Goal: Task Accomplishment & Management: Use online tool/utility

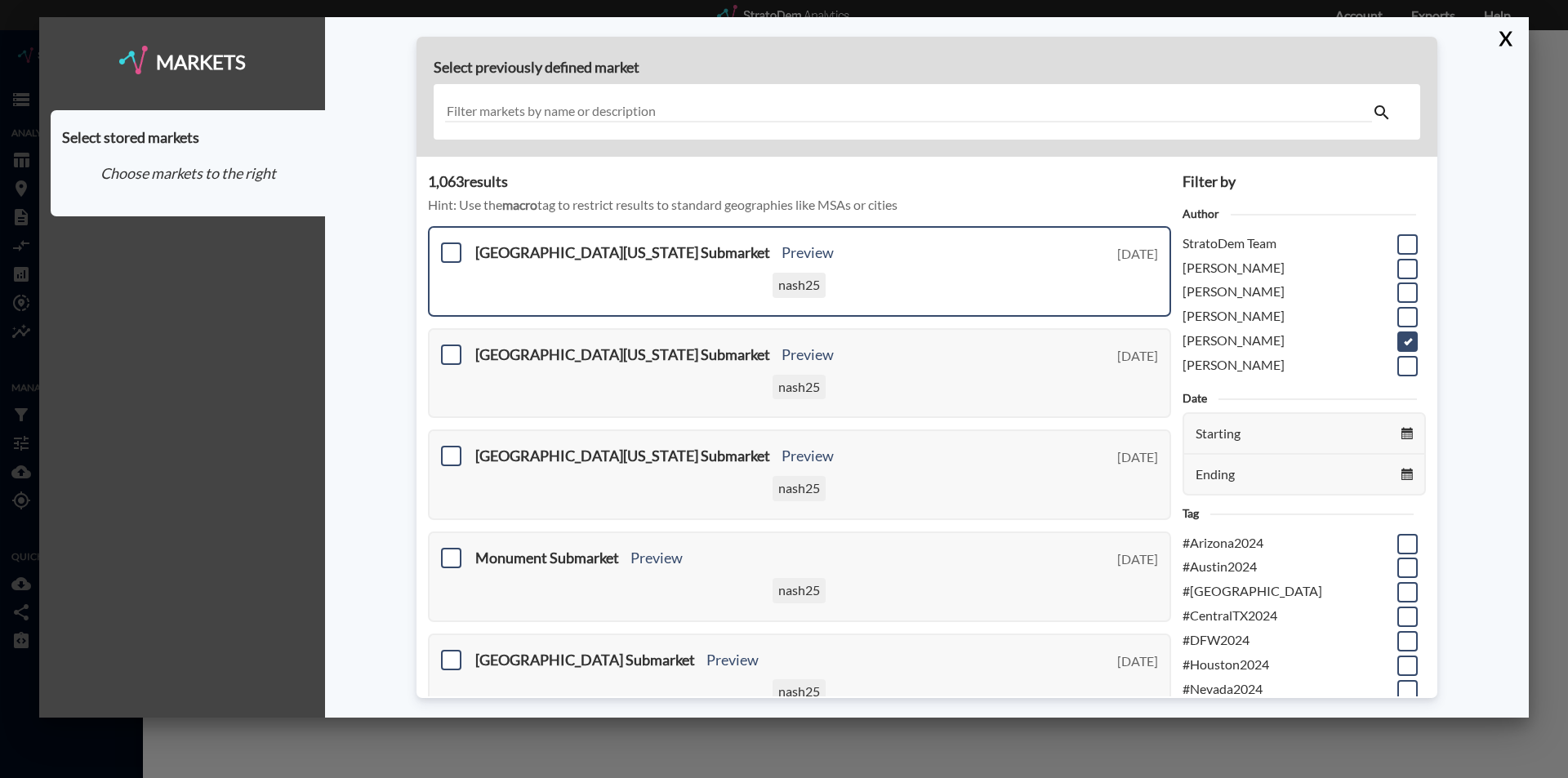
scroll to position [164, 0]
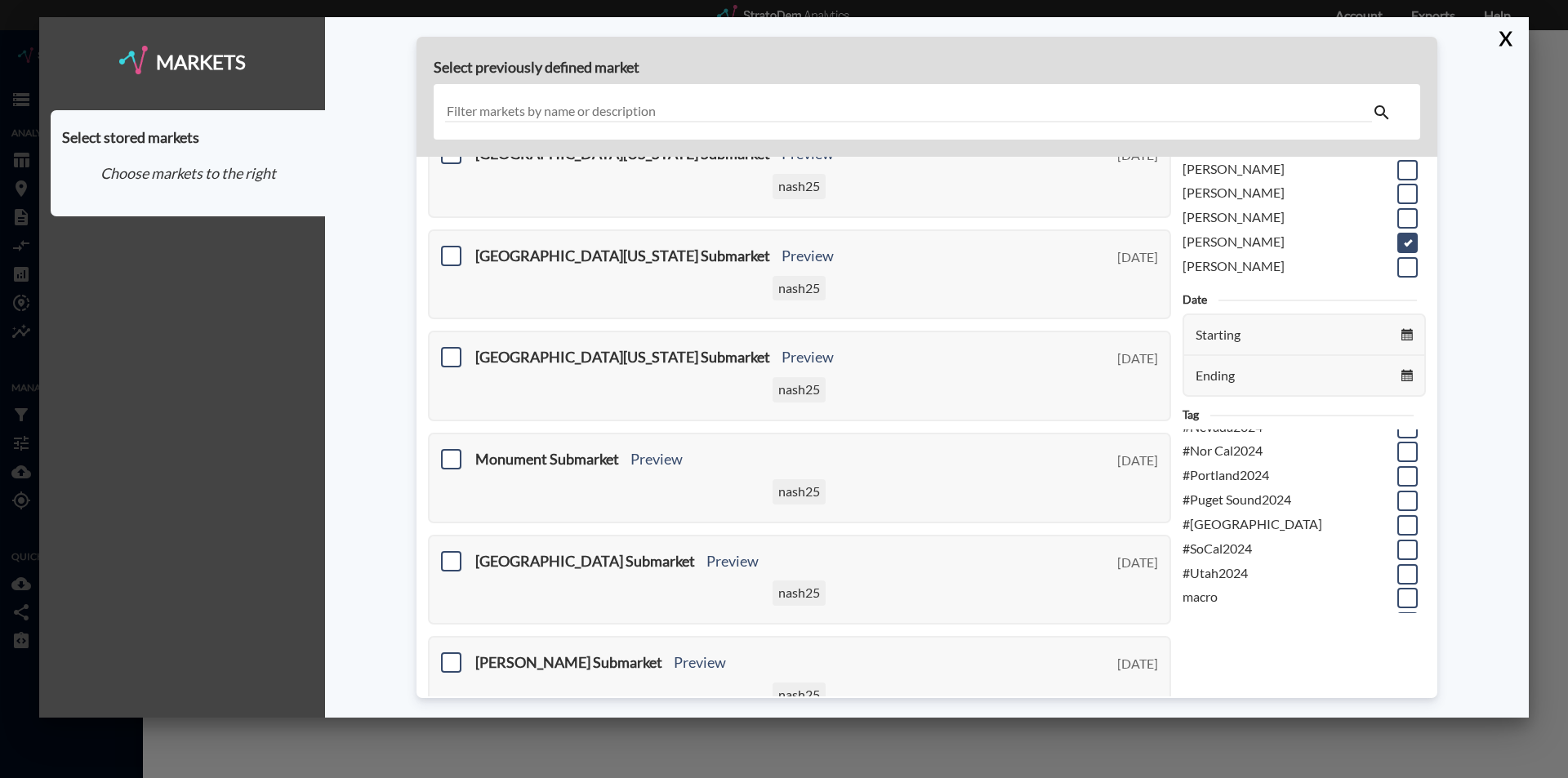
click at [508, 103] on input "text" at bounding box center [909, 112] width 927 height 22
click at [602, 112] on input "text" at bounding box center [909, 112] width 927 height 22
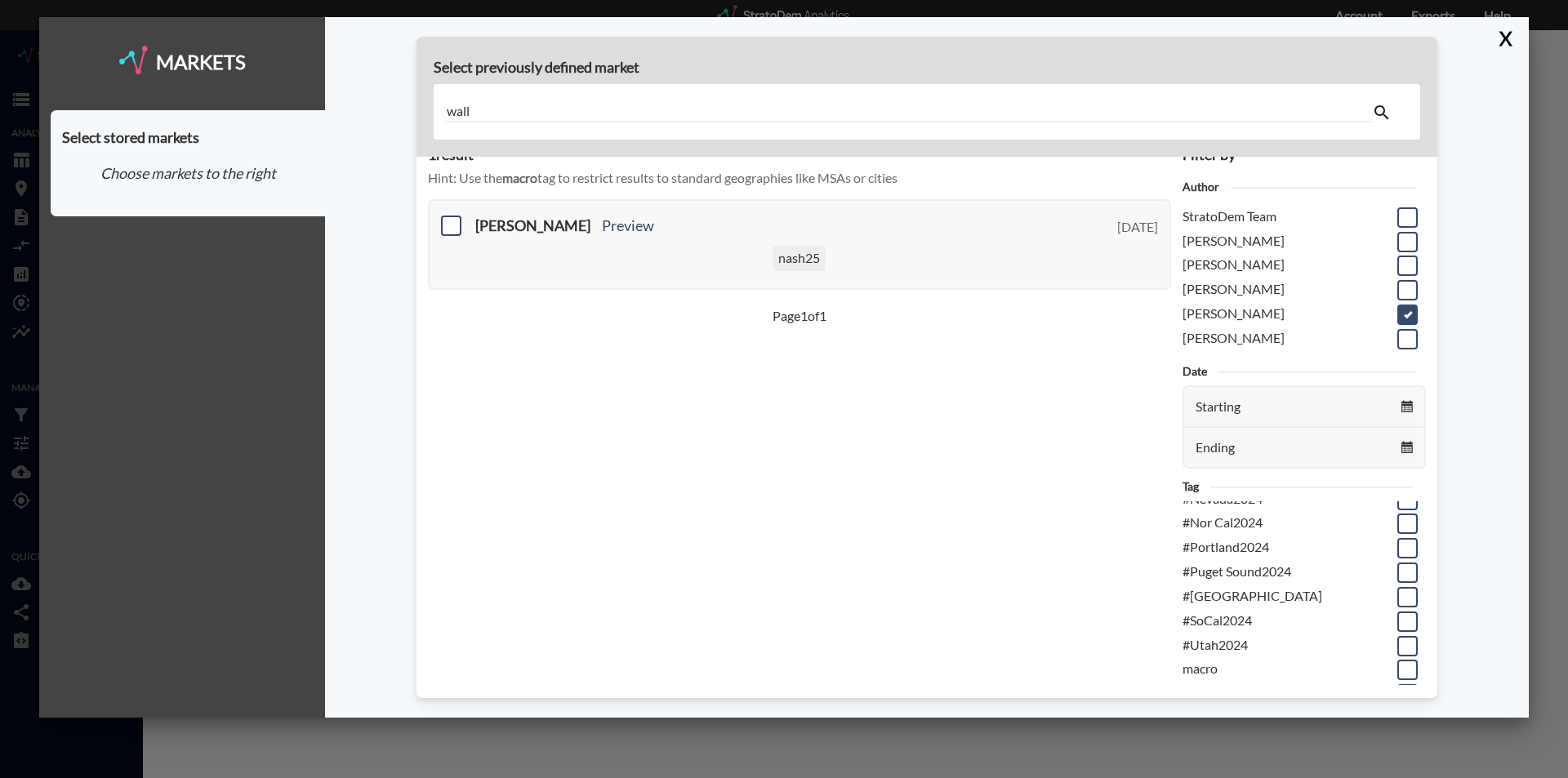
scroll to position [27, 0]
type input "wall"
click at [448, 231] on span at bounding box center [451, 226] width 20 height 20
click at [449, 218] on input "checkbox" at bounding box center [449, 218] width 0 height 0
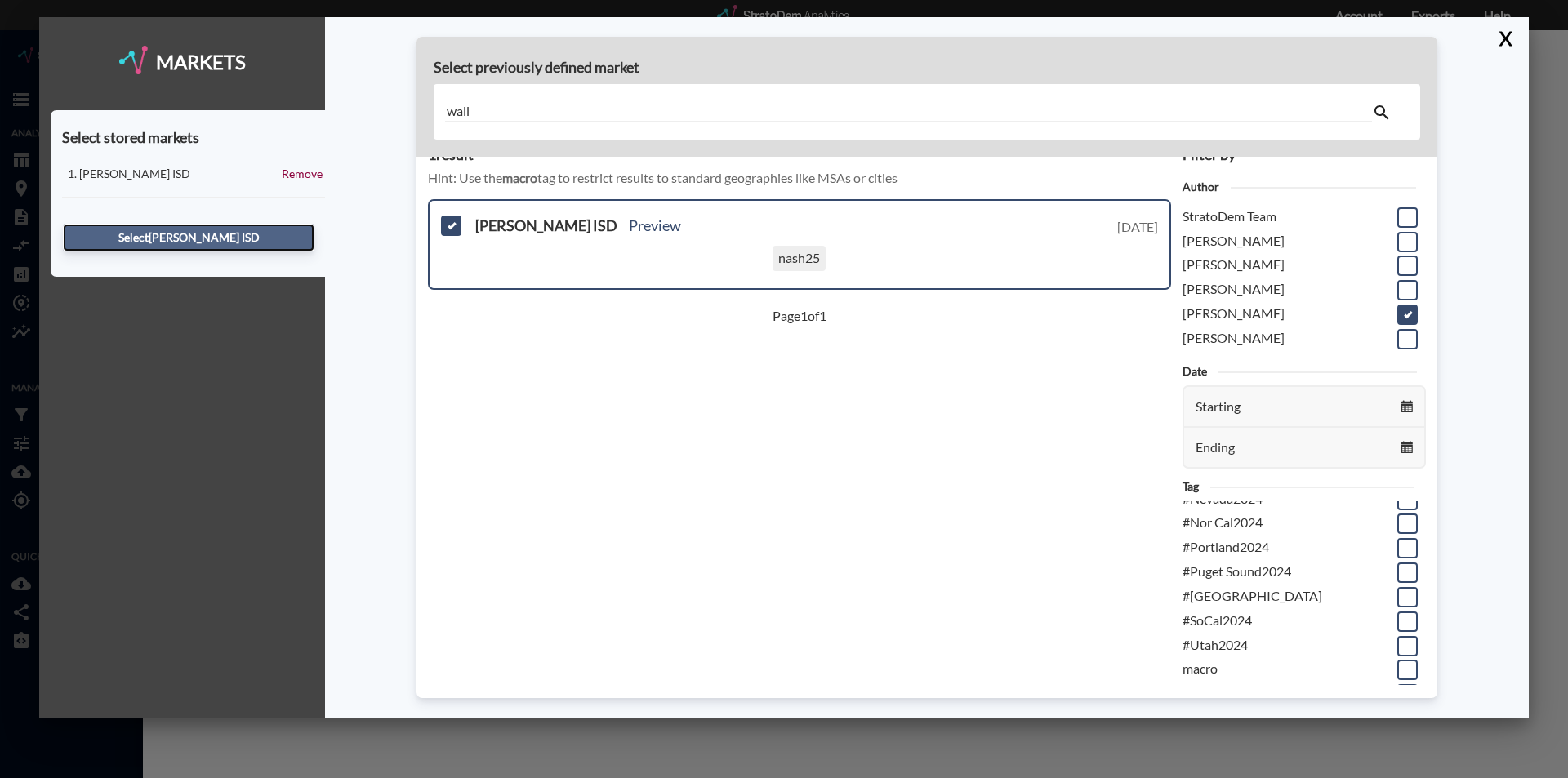
click at [136, 235] on button "Select [PERSON_NAME] ISD" at bounding box center [188, 238] width 251 height 27
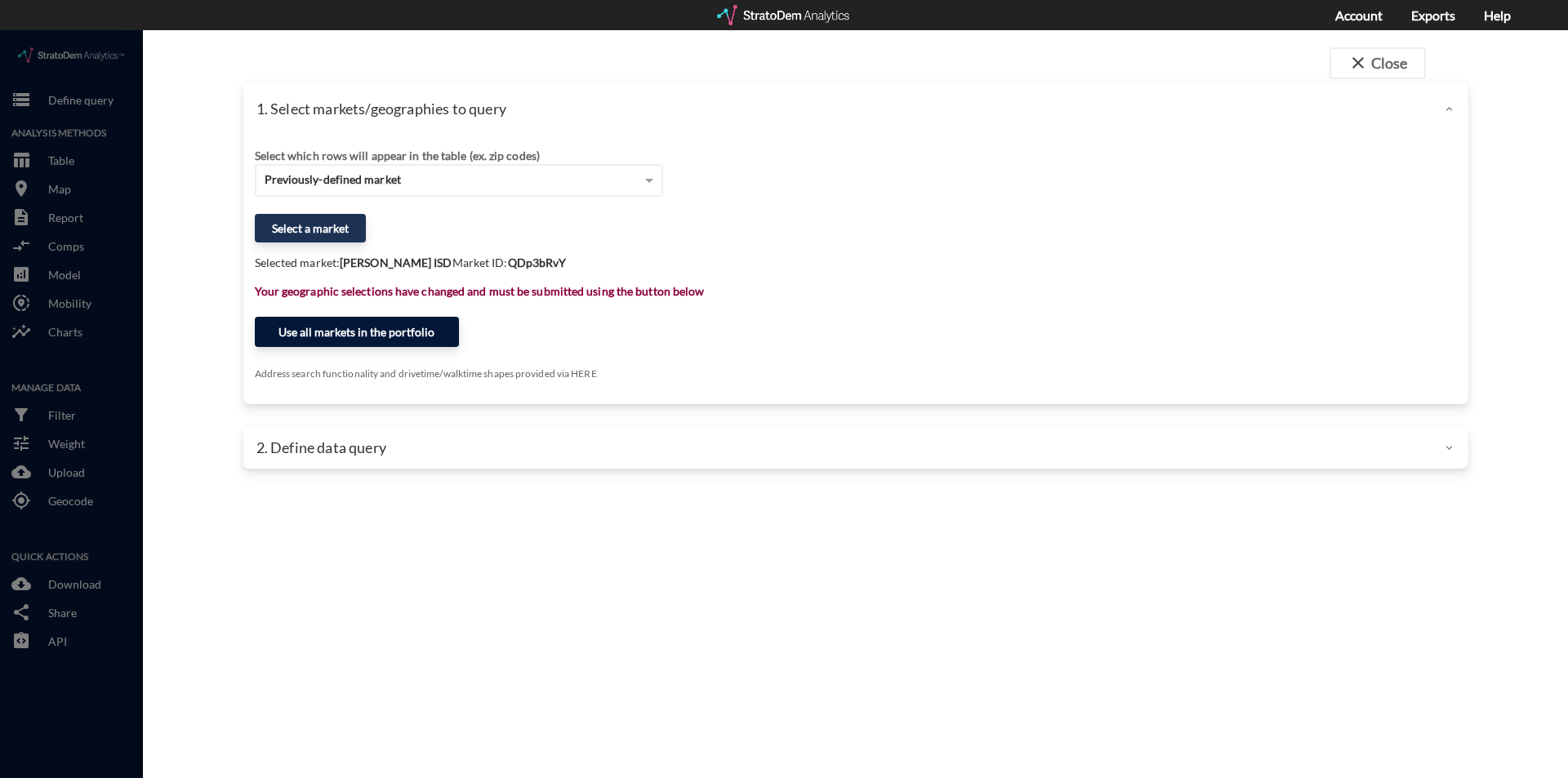
click button "Use all markets in the portfolio"
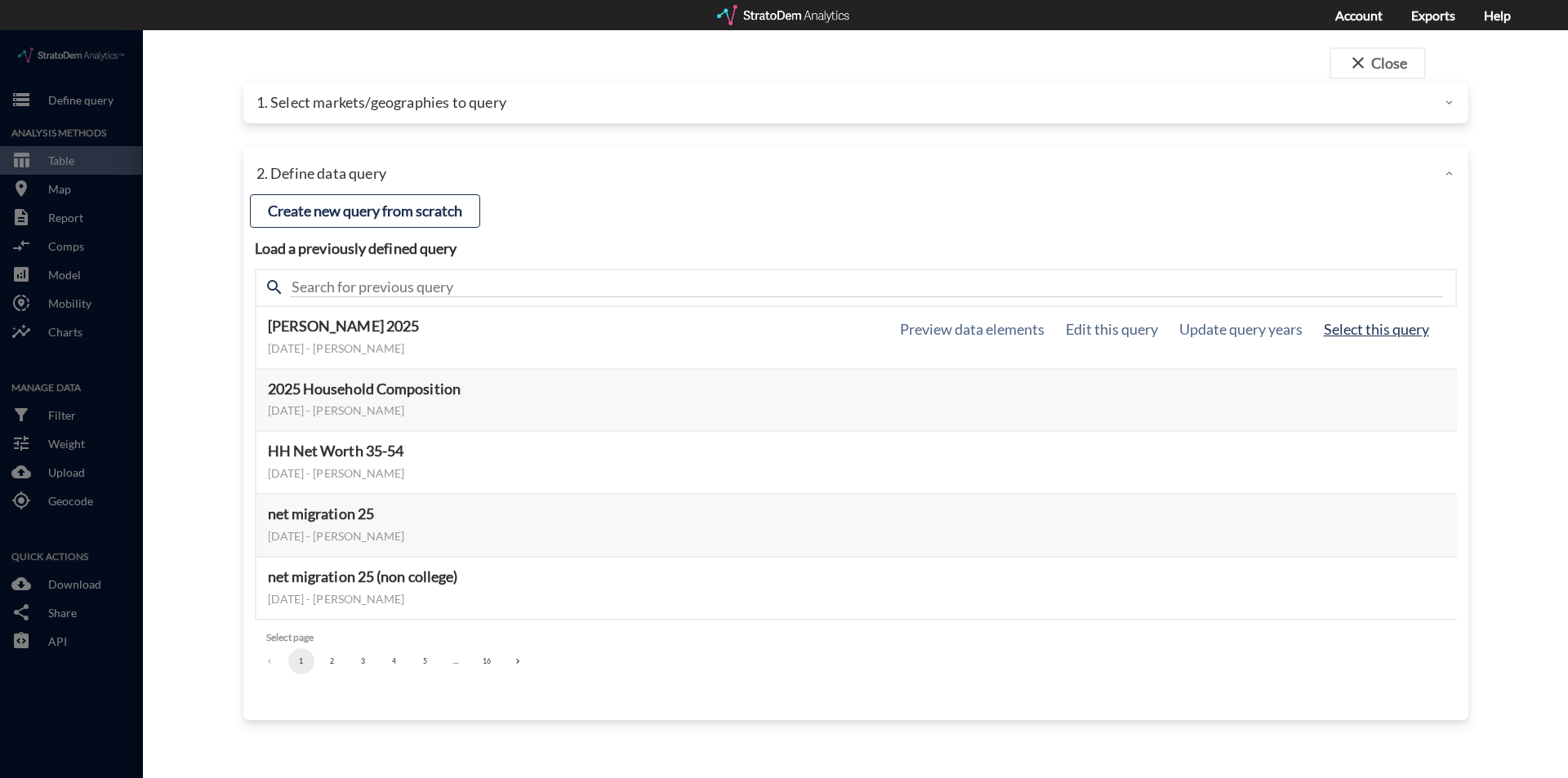
click button "Select this query"
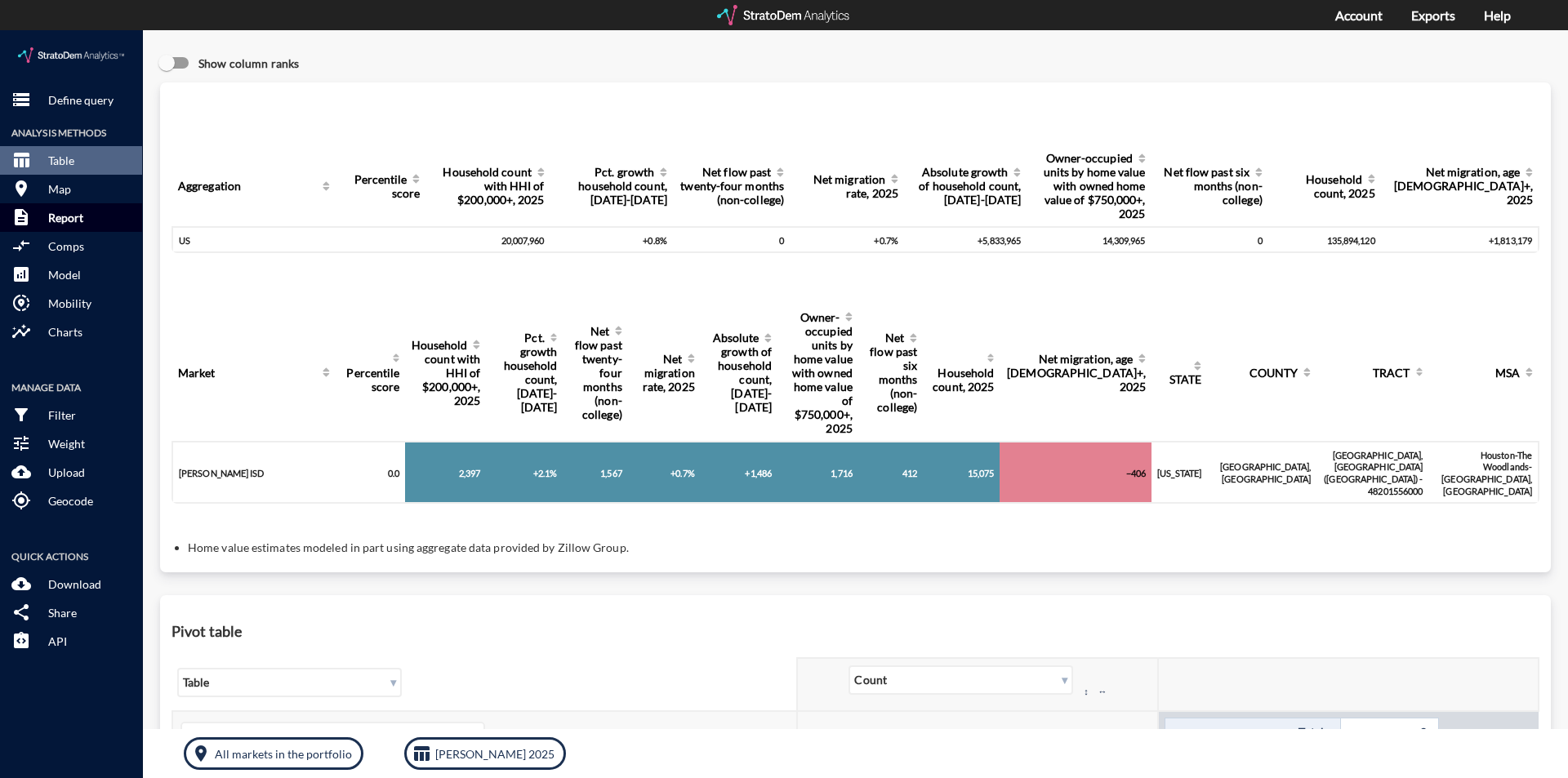
click p "Report"
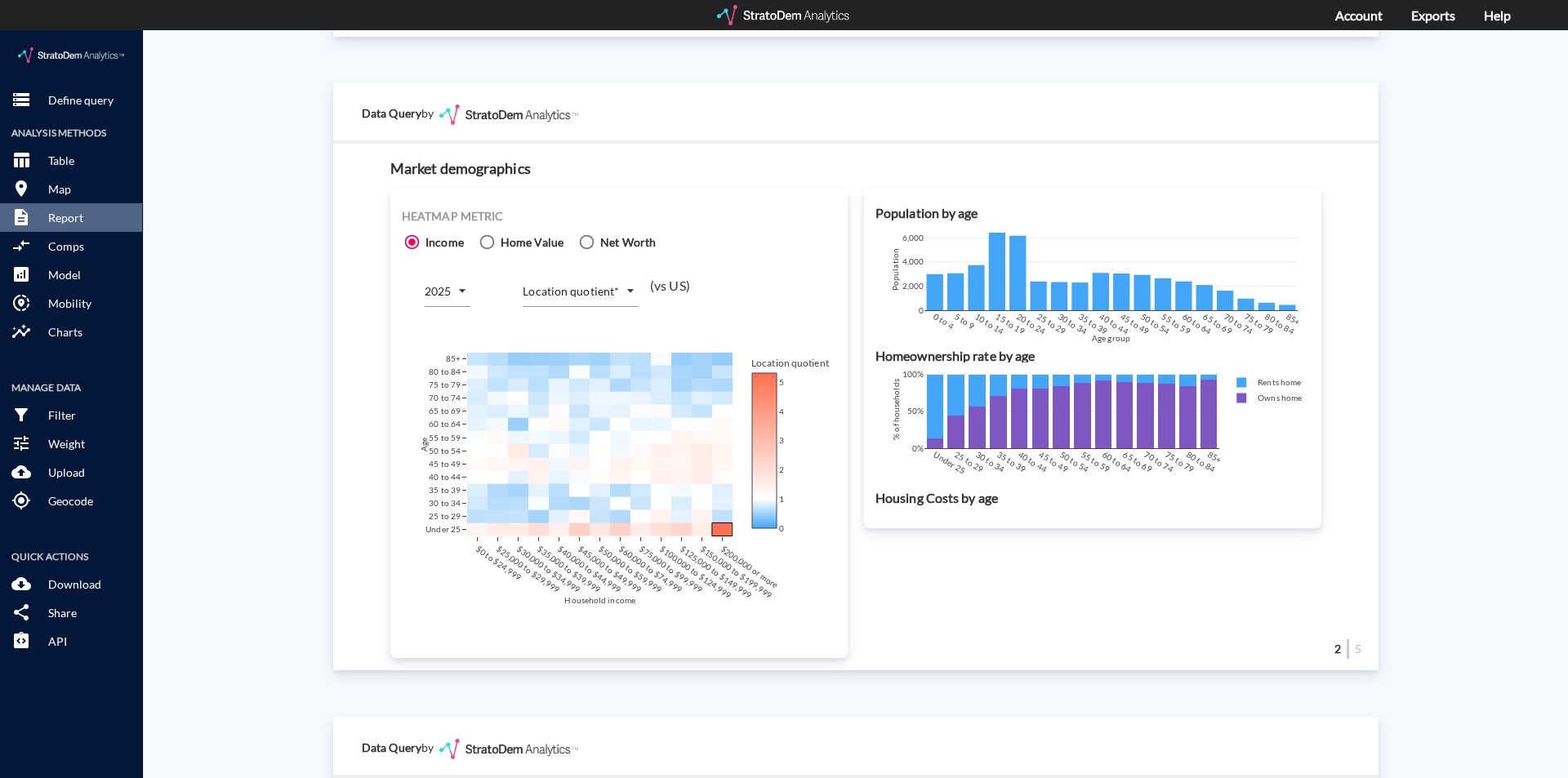
scroll to position [899, 0]
click body "/vantagepoint/us/-1 storage Define query Analysis Methods table_chart Table roo…"
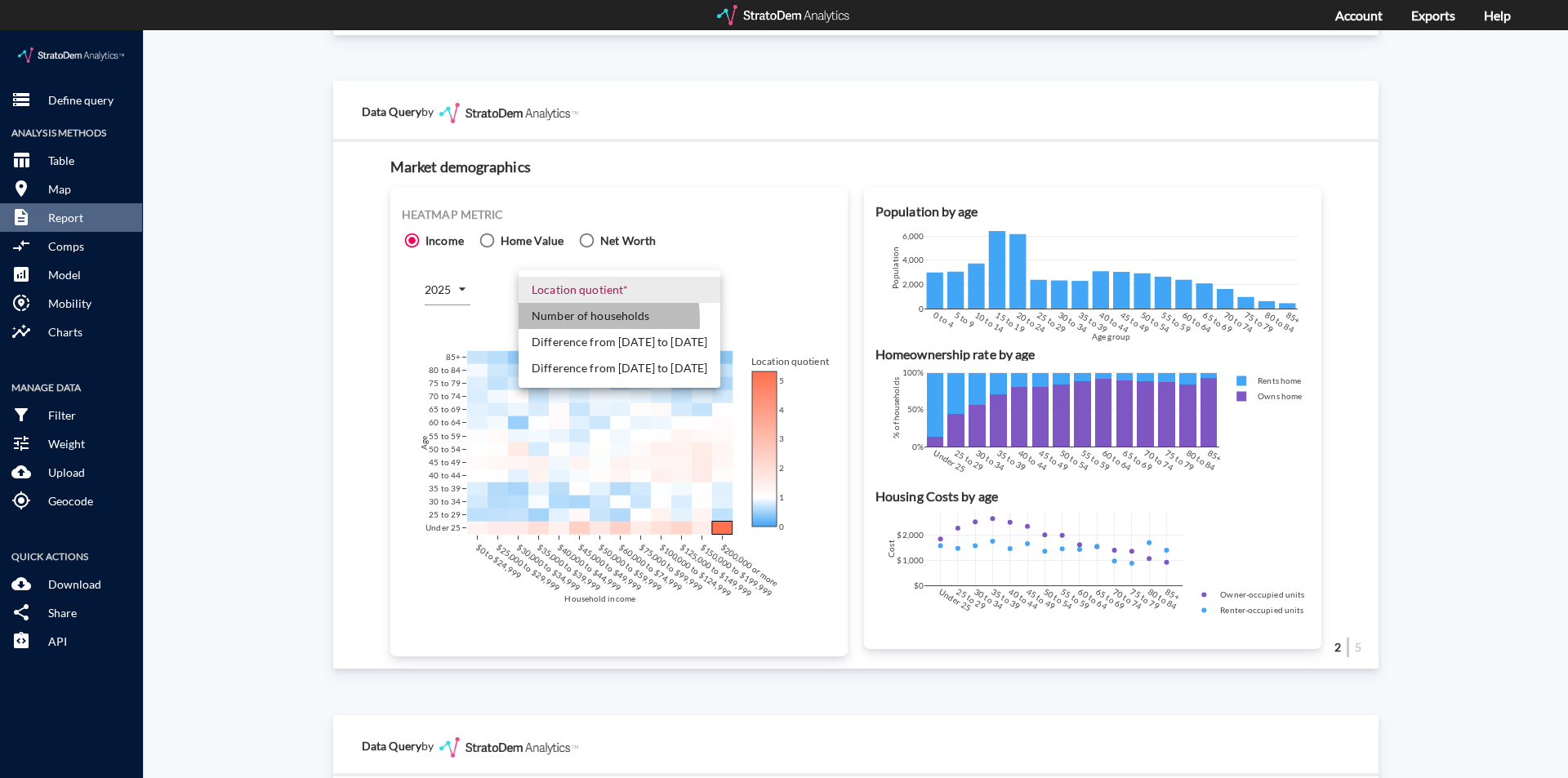
click li "Number of households"
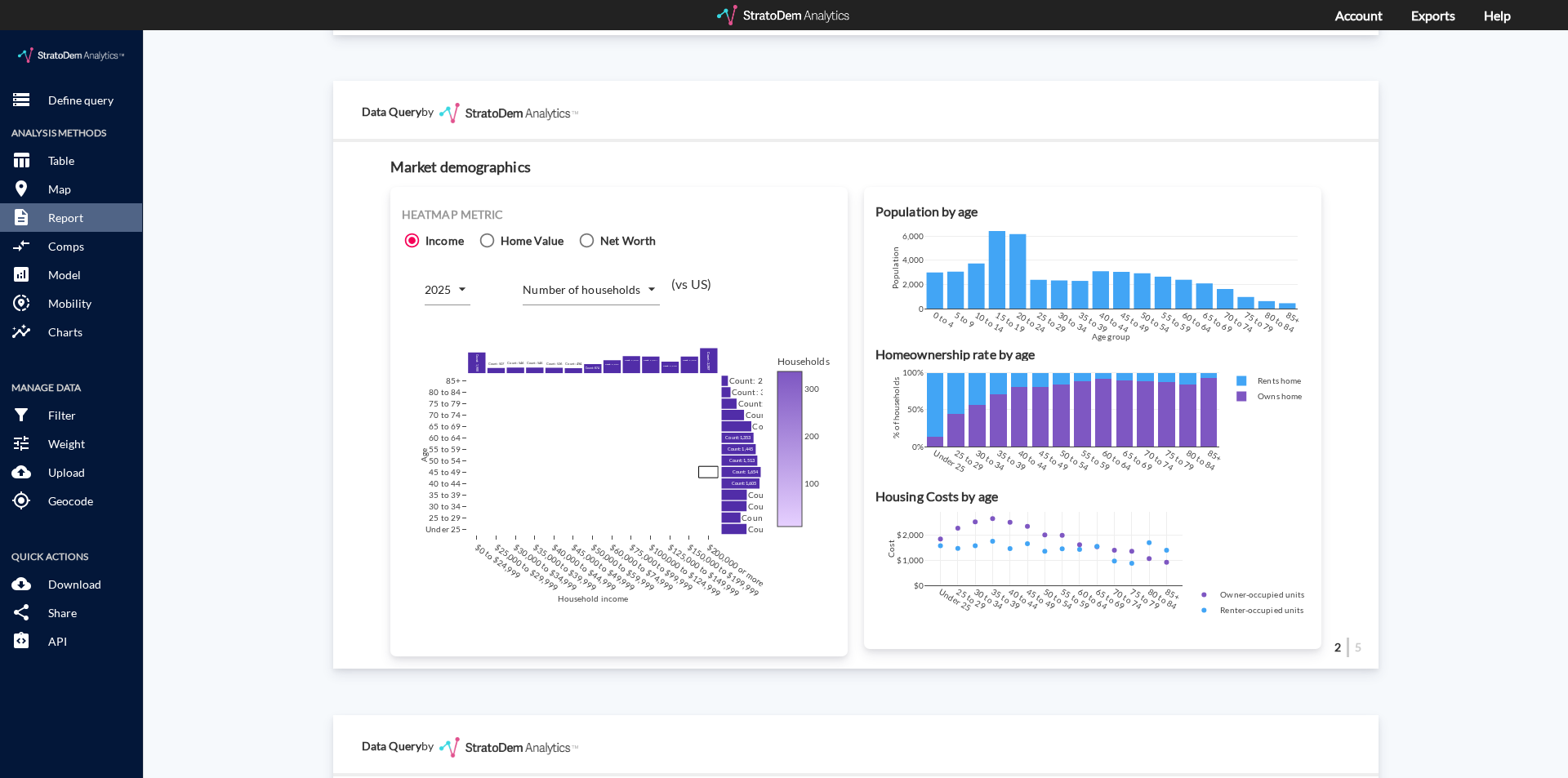
click div "Site report Generate a site report for a given location, (optionally) benchmark…"
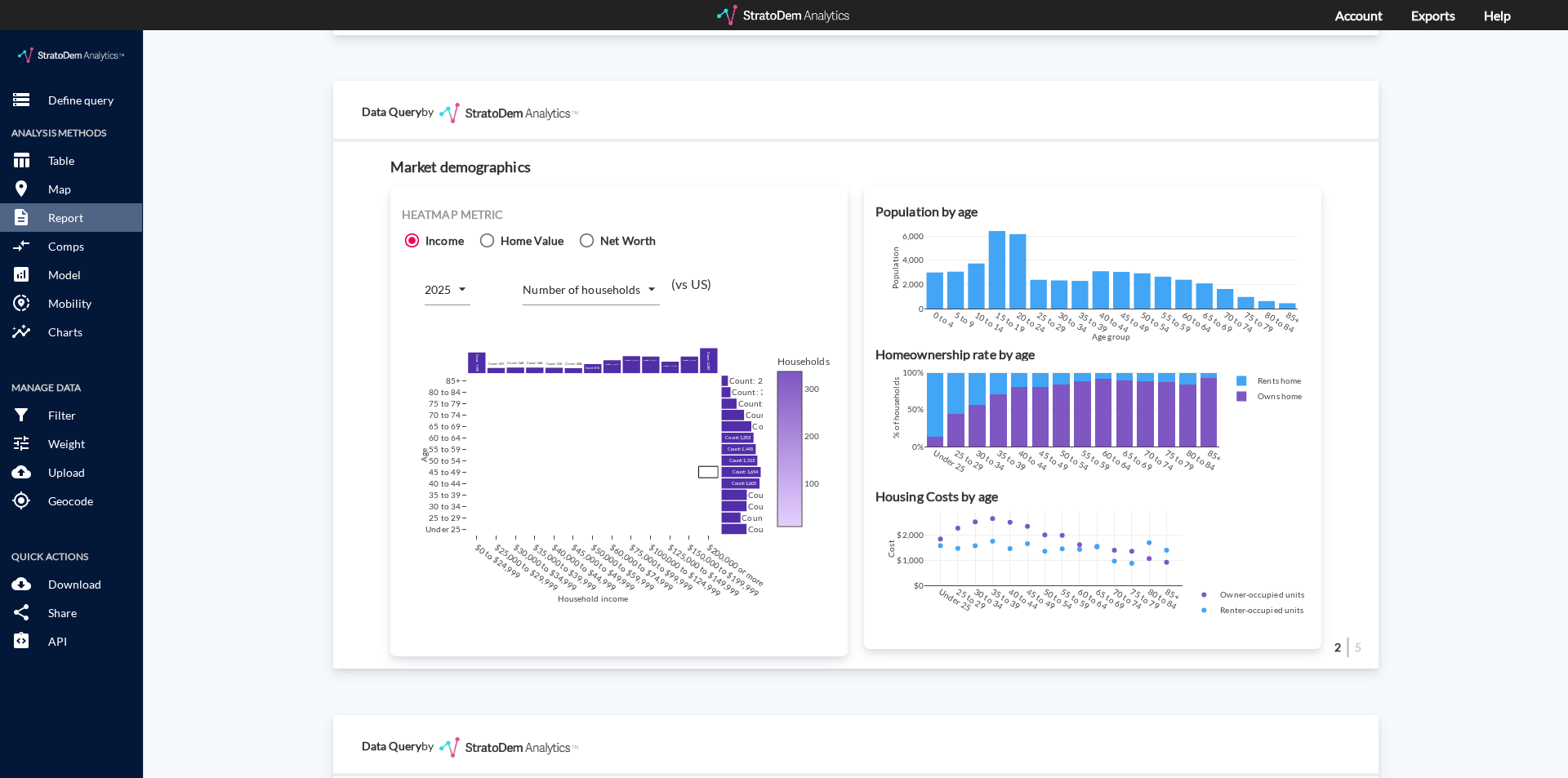
click div "Site report Generate a site report for a given location, (optionally) benchmark…"
click body "/vantagepoint/us/-1 storage Define query Analysis Methods table_chart Table roo…"
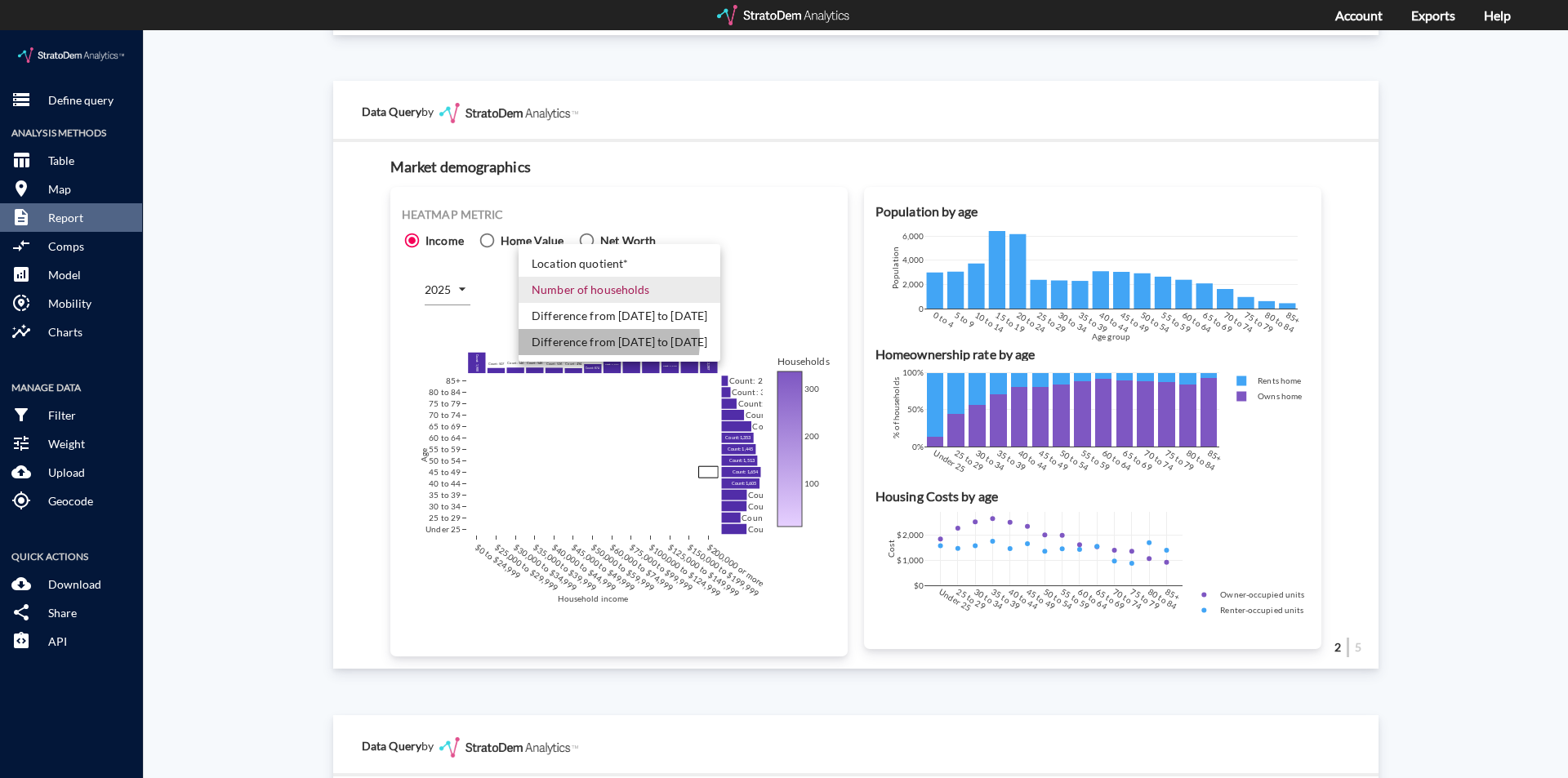
click li "Difference from [DATE] to [DATE]"
type input "COUNT_DIFF_FUTURE"
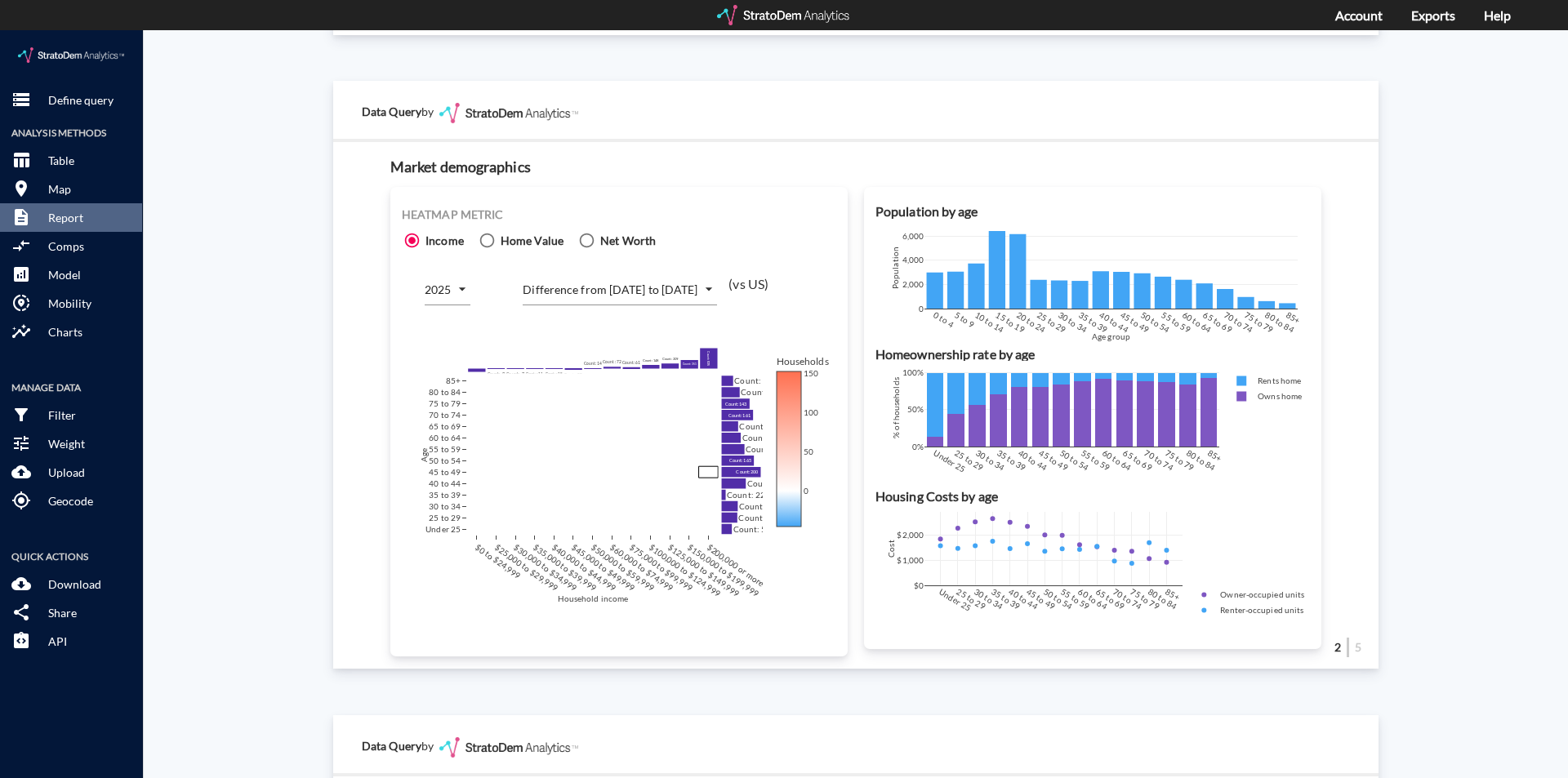
click div "Site report Generate a site report for a given location, (optionally) benchmark…"
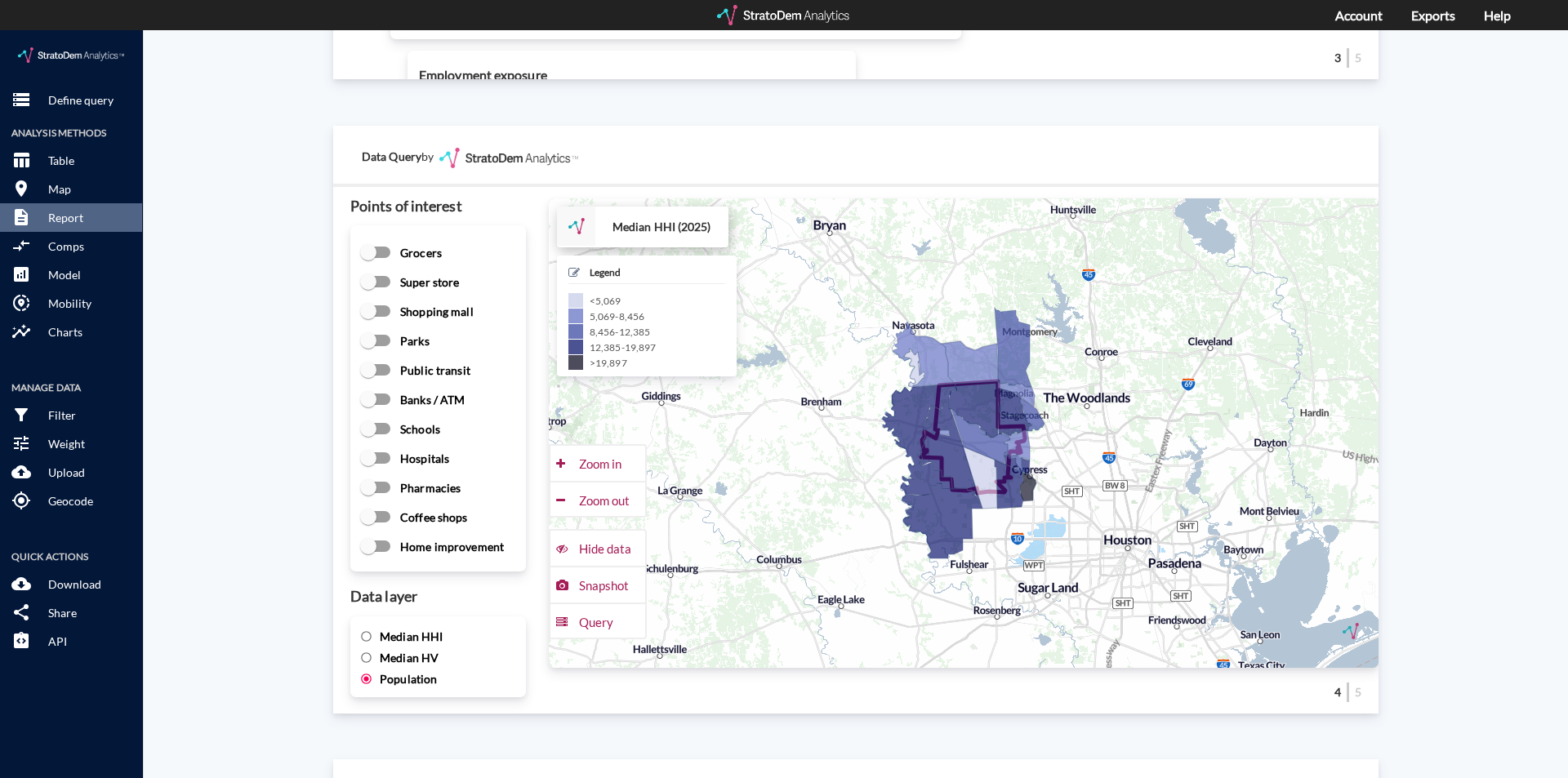
scroll to position [2124, 0]
click span "Median HHI"
click input "Median HHI"
radio input "true"
radio input "false"
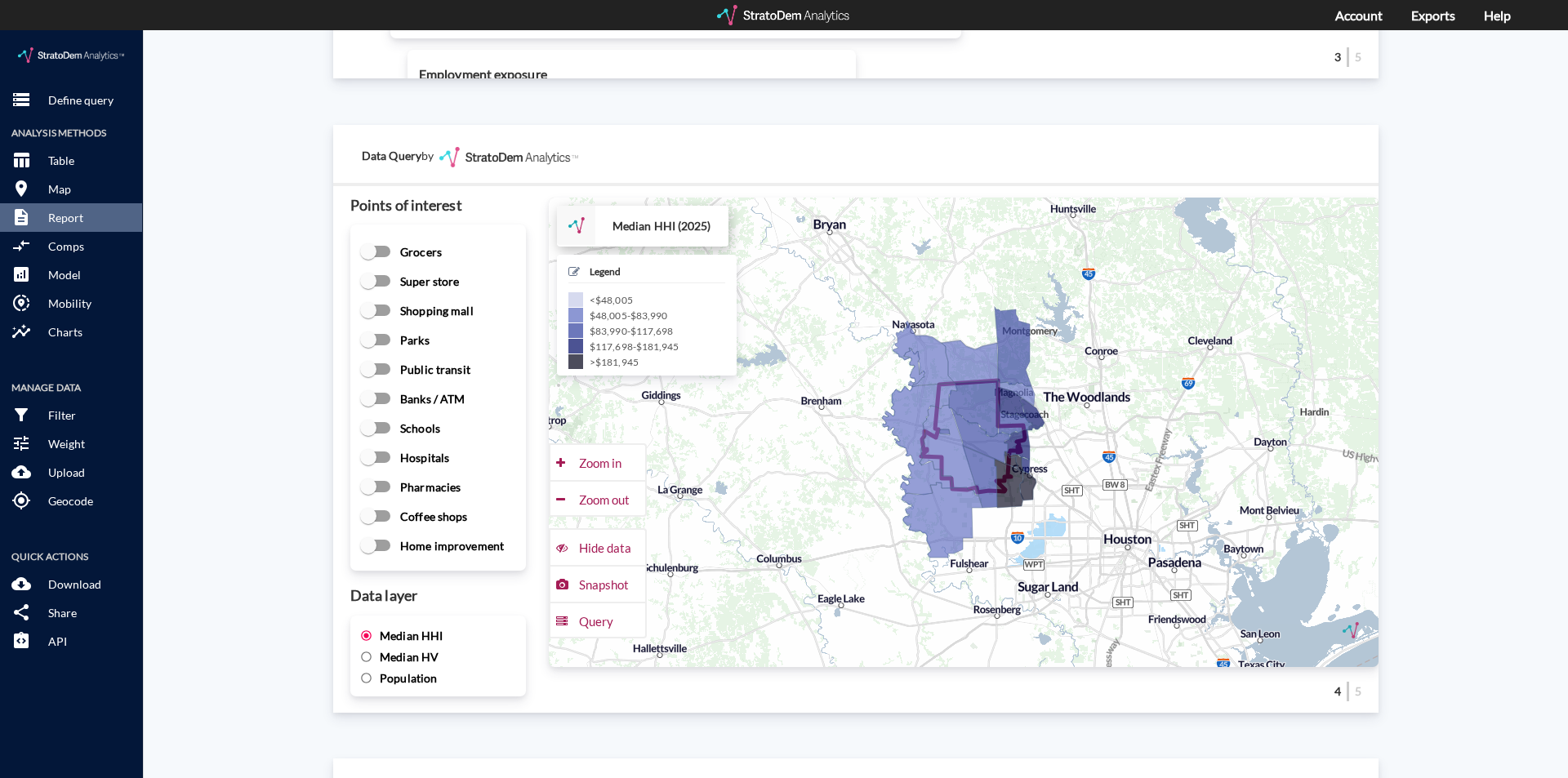
click div "Site report Generate a site report for a given location, (optionally) benchmark…"
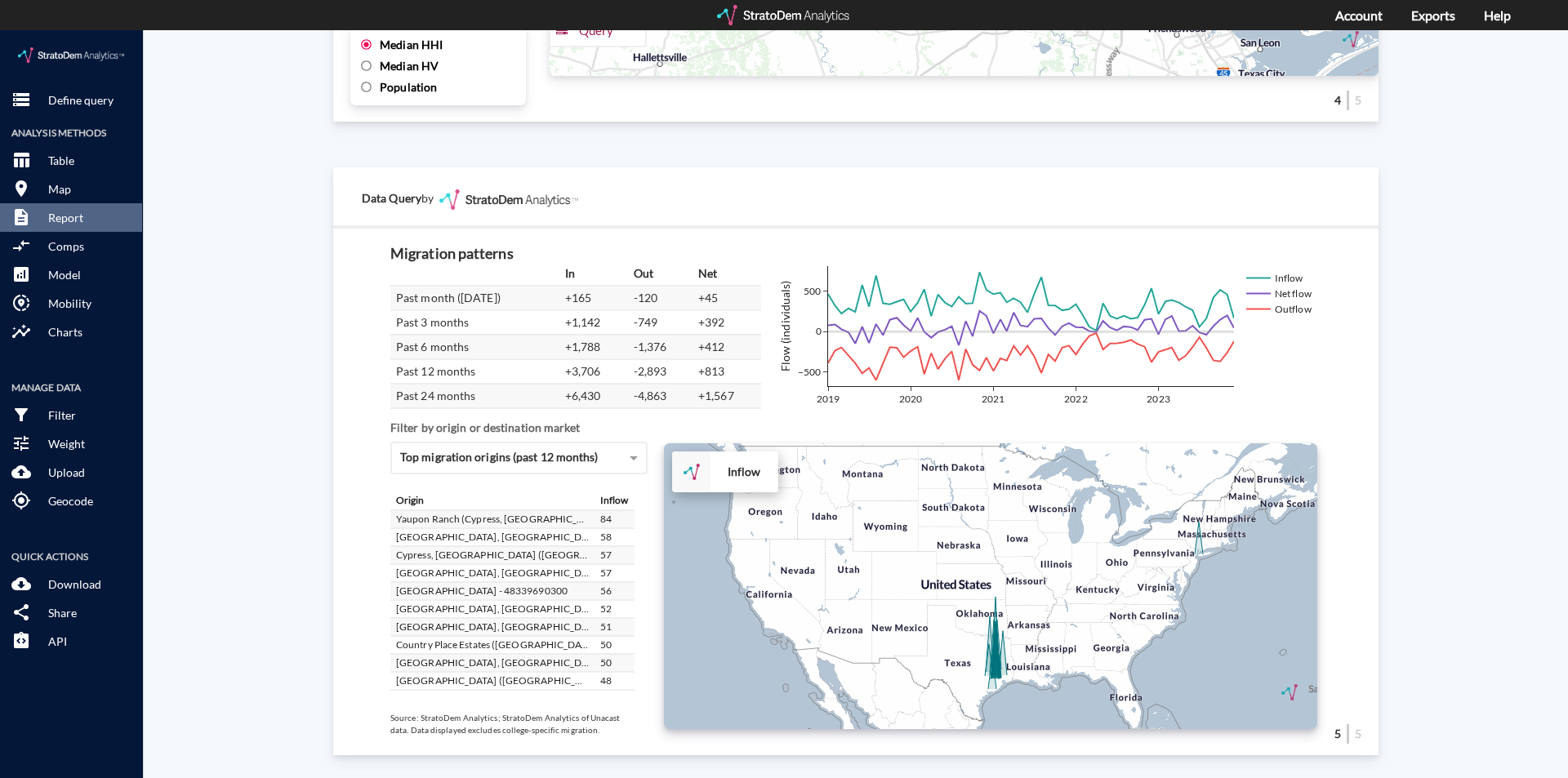
scroll to position [81, 0]
click div "+ − Inflow CUSTOMIZE DATA Draw a polygon Draw a rectangle Draw a marker Edit la…"
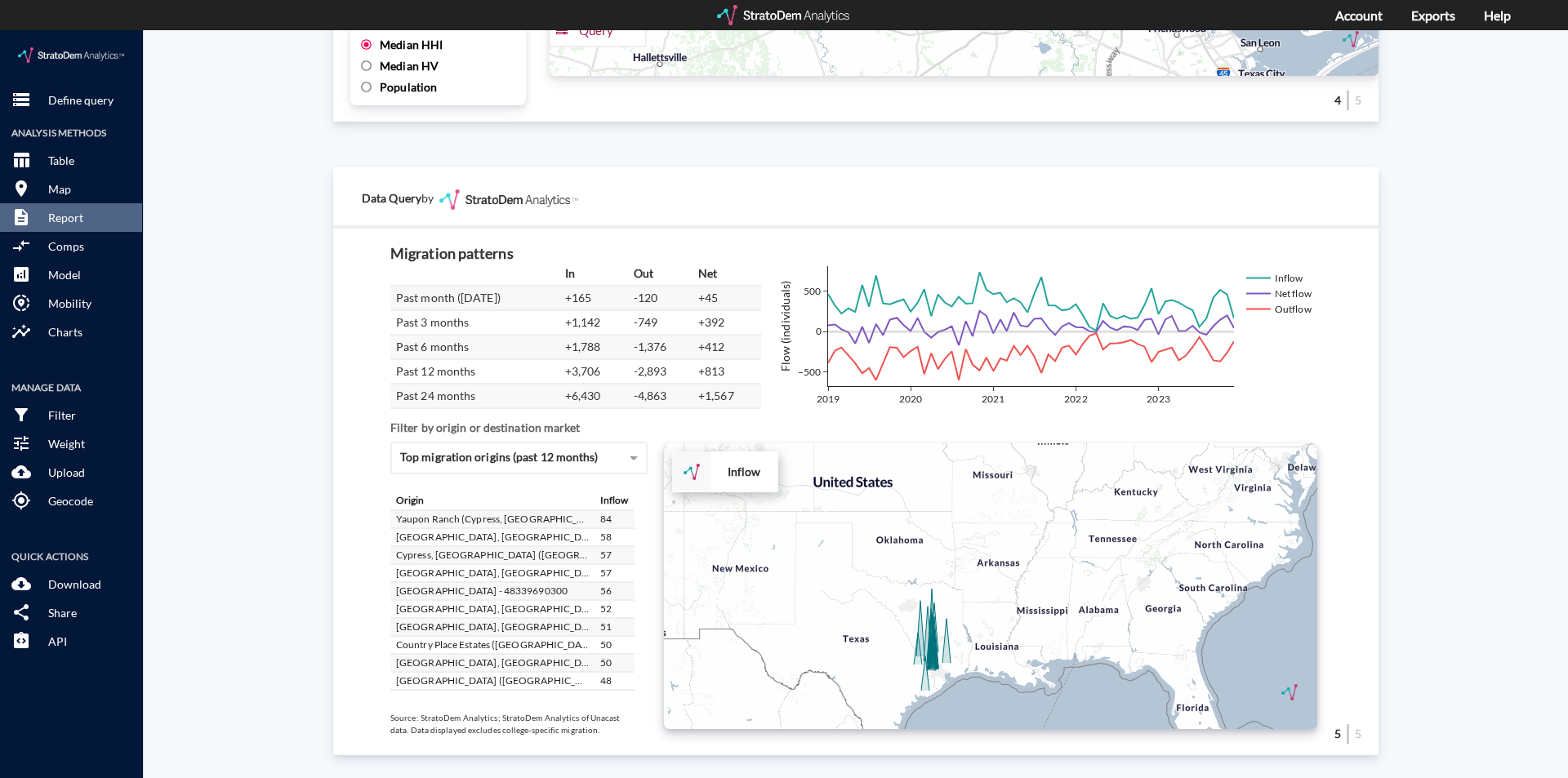
click div "+ − Inflow CUSTOMIZE DATA Draw a polygon Draw a rectangle Draw a marker Edit la…"
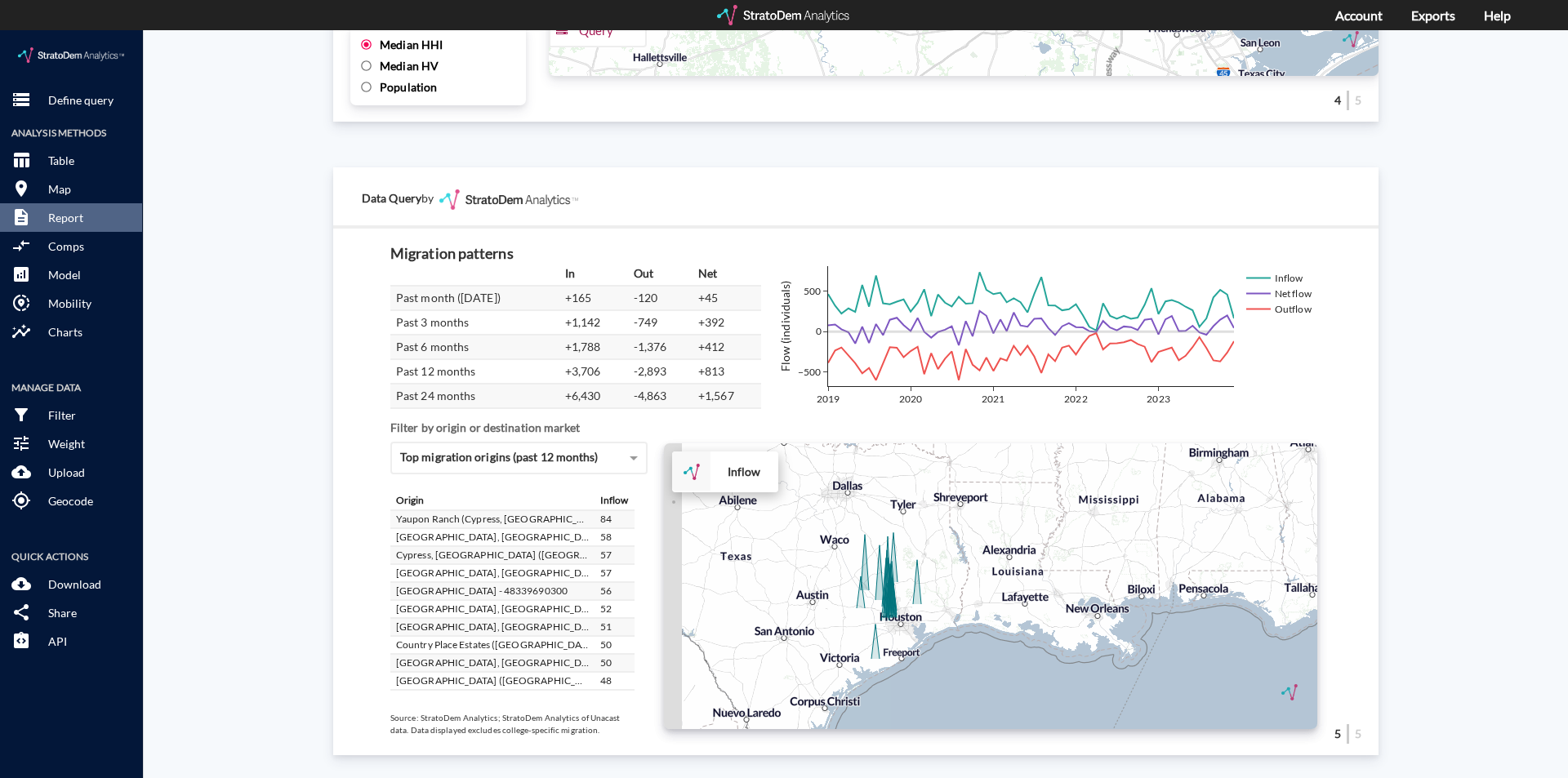
drag, startPoint x: 978, startPoint y: 622, endPoint x: 1017, endPoint y: 567, distance: 67.4
click div "+ − Inflow CUSTOMIZE DATA Draw a polygon Draw a rectangle Draw a marker Edit la…"
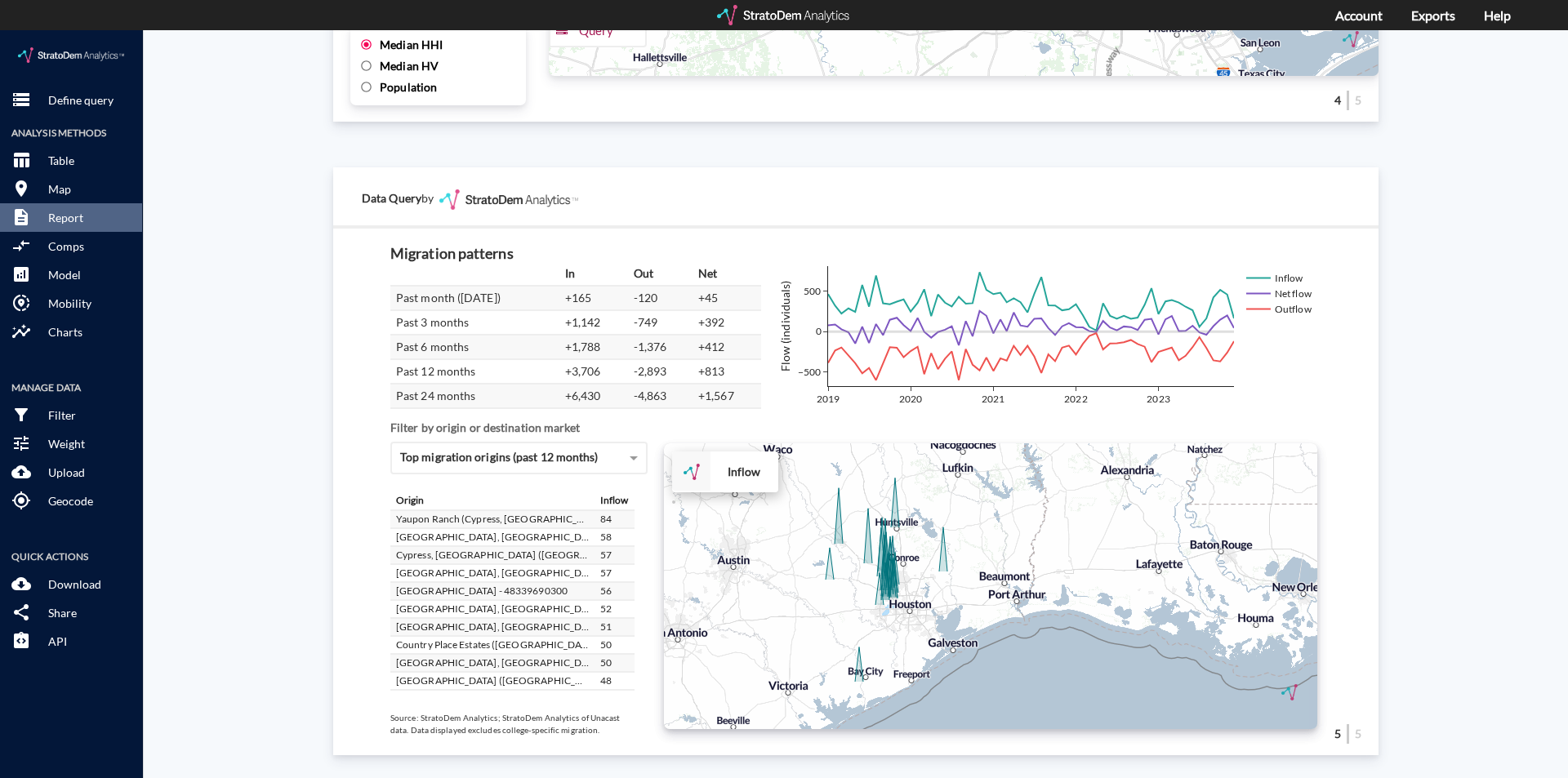
drag, startPoint x: 973, startPoint y: 569, endPoint x: 984, endPoint y: 570, distance: 11.0
click div "+ − Inflow CUSTOMIZE DATA Draw a polygon Draw a rectangle Draw a marker Edit la…"
click div "Site report Generate a site report for a given location, (optionally) benchmark…"
